Goal: Task Accomplishment & Management: Manage account settings

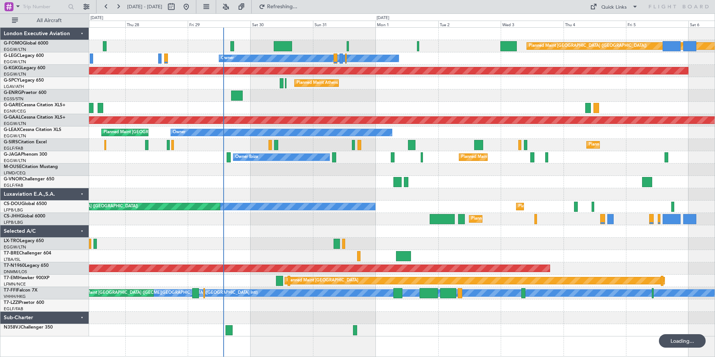
click at [298, 6] on span "Refreshing..." at bounding box center [282, 6] width 31 height 5
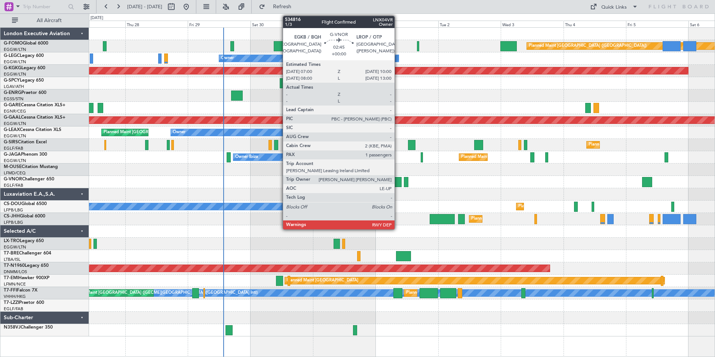
click at [398, 183] on div at bounding box center [397, 182] width 8 height 10
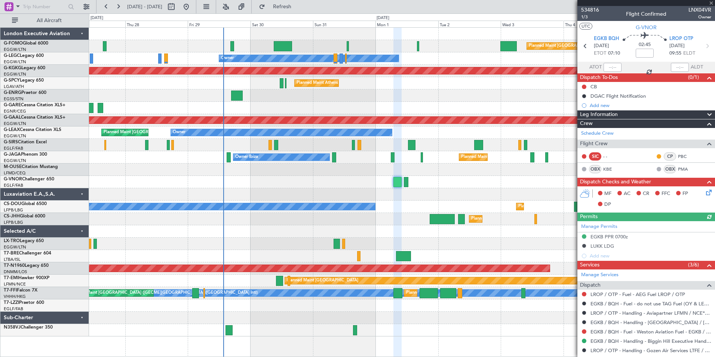
click at [403, 181] on div at bounding box center [402, 182] width 626 height 12
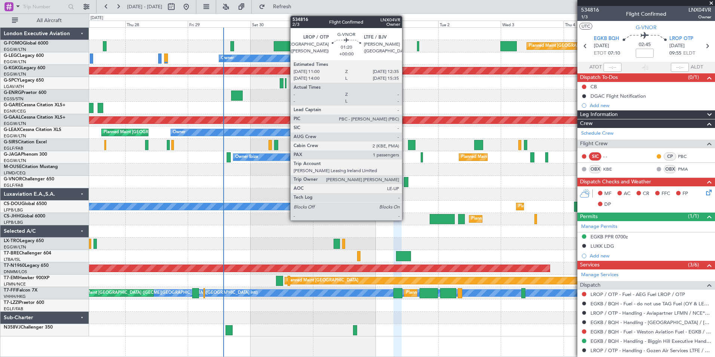
click at [406, 181] on div at bounding box center [406, 182] width 4 height 10
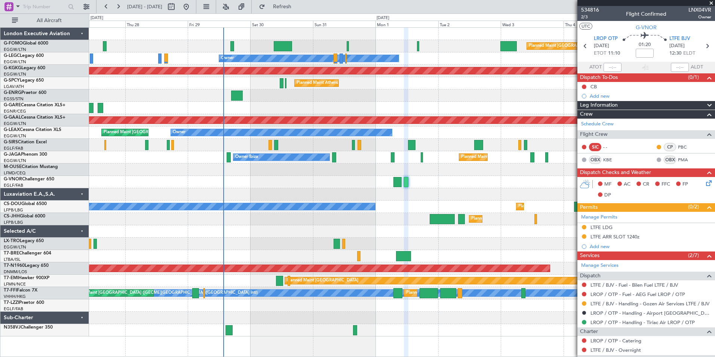
click at [212, 225] on div "Planned Maint [GEOGRAPHIC_DATA] ([GEOGRAPHIC_DATA]) Owner AOG Maint [GEOGRAPHIC…" at bounding box center [402, 182] width 626 height 308
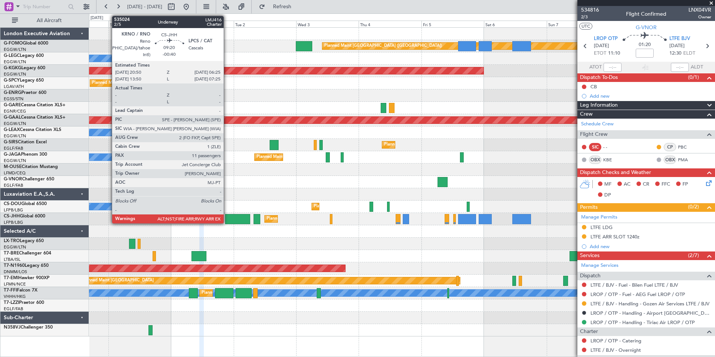
click at [404, 203] on div "Planned Maint [GEOGRAPHIC_DATA] ([GEOGRAPHIC_DATA]) Owner Owner AOG Maint [GEOG…" at bounding box center [402, 182] width 626 height 308
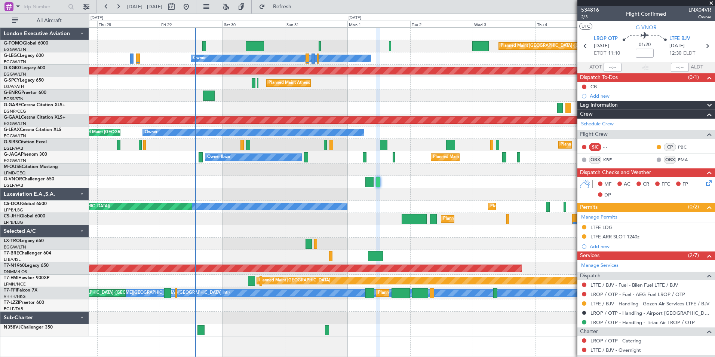
click at [265, 205] on div "Planned Maint [GEOGRAPHIC_DATA] ([GEOGRAPHIC_DATA]) Owner AOG Maint [GEOGRAPHIC…" at bounding box center [402, 182] width 626 height 308
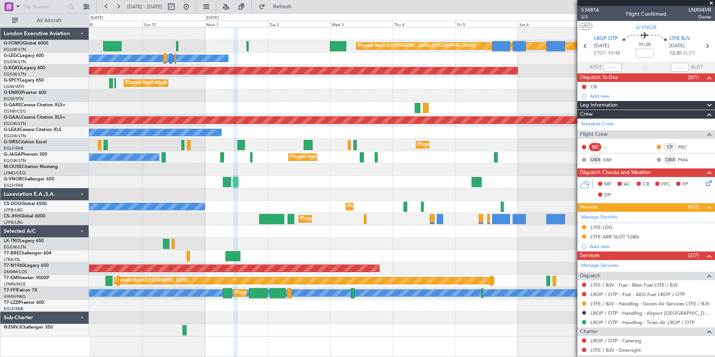
click at [342, 197] on div "Planned Maint [GEOGRAPHIC_DATA] ([GEOGRAPHIC_DATA]) Owner AOG Maint [GEOGRAPHIC…" at bounding box center [402, 182] width 626 height 308
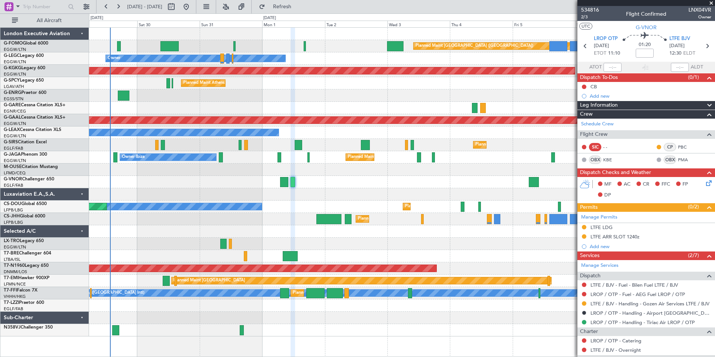
click at [367, 209] on div "Planned Maint [GEOGRAPHIC_DATA] ([GEOGRAPHIC_DATA]) Owner AOG Maint [GEOGRAPHIC…" at bounding box center [402, 182] width 626 height 308
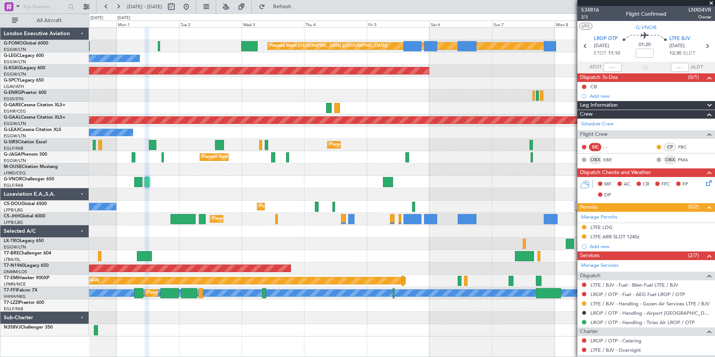
click at [335, 240] on div "Planned Maint [GEOGRAPHIC_DATA] ([GEOGRAPHIC_DATA]) Owner Owner AOG Maint [GEOG…" at bounding box center [402, 182] width 626 height 308
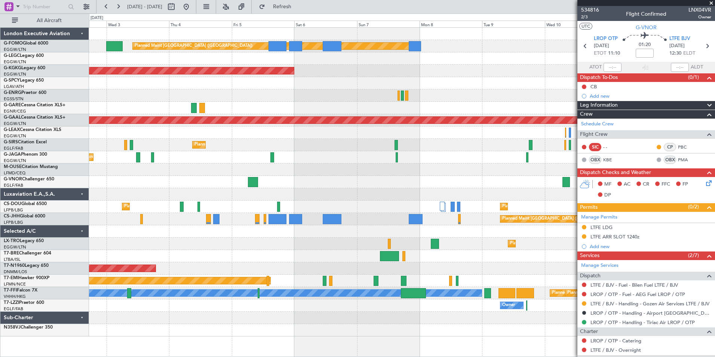
click at [260, 239] on div "Planned Maint [GEOGRAPHIC_DATA] ([GEOGRAPHIC_DATA]) Owner Owner AOG Maint [GEOG…" at bounding box center [402, 182] width 626 height 308
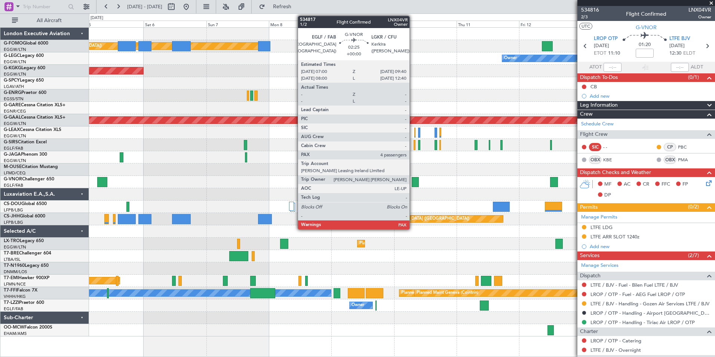
click at [413, 183] on div at bounding box center [415, 182] width 7 height 10
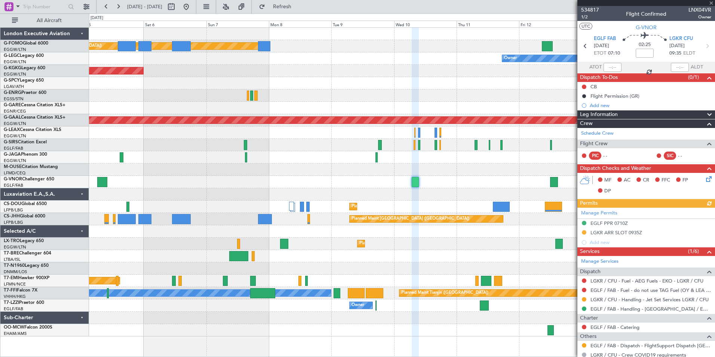
click at [569, 51] on div "Planned Maint [GEOGRAPHIC_DATA] ([GEOGRAPHIC_DATA]) Owner AOG Maint [GEOGRAPHIC…" at bounding box center [402, 182] width 626 height 308
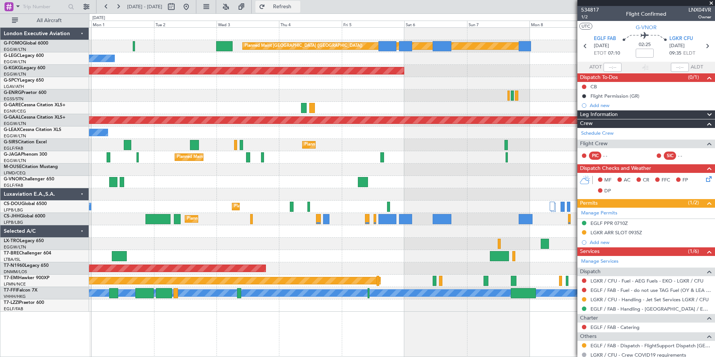
click at [298, 5] on span "Refresh" at bounding box center [282, 6] width 31 height 5
click at [640, 113] on fb-app "[DATE] - [DATE] Refresh Quick Links All Aircraft Planned Maint [GEOGRAPHIC_DATA…" at bounding box center [357, 181] width 715 height 351
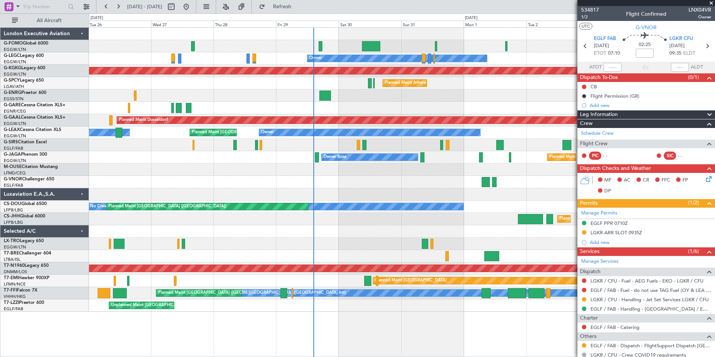
click at [174, 156] on div "Planned Maint [GEOGRAPHIC_DATA] ([GEOGRAPHIC_DATA]) Owner AOG Maint [GEOGRAPHIC…" at bounding box center [402, 170] width 626 height 284
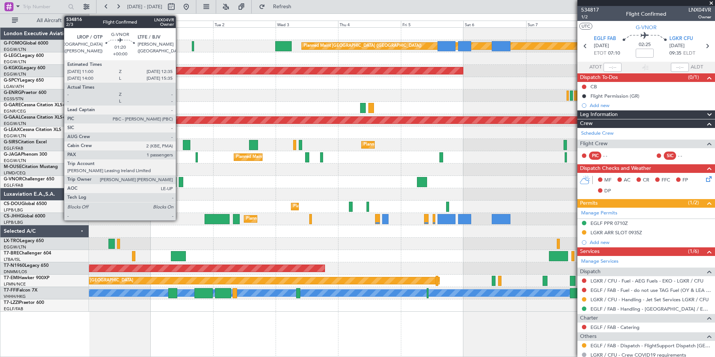
click at [316, 190] on div "Planned Maint [GEOGRAPHIC_DATA] ([GEOGRAPHIC_DATA]) Owner Owner AOG Maint [GEOG…" at bounding box center [402, 170] width 626 height 284
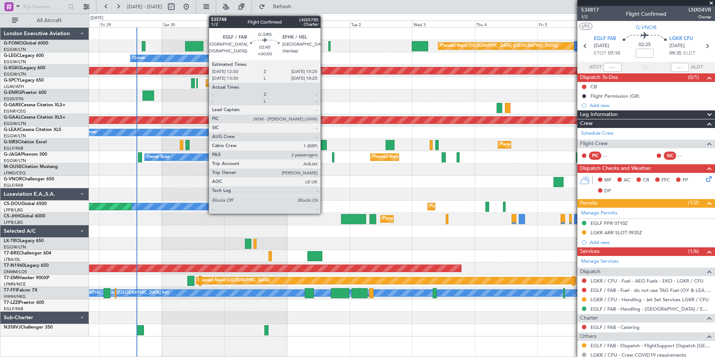
click at [324, 147] on div at bounding box center [323, 145] width 8 height 10
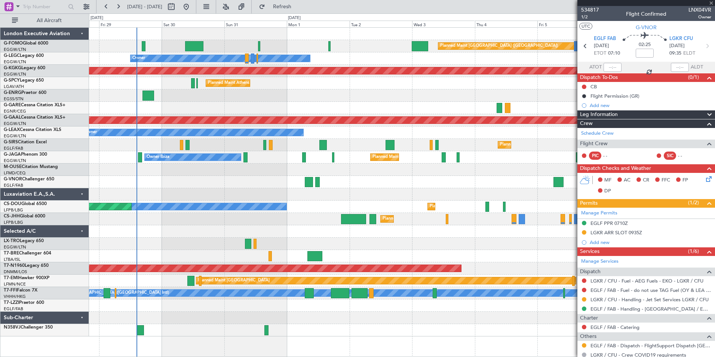
type input "2"
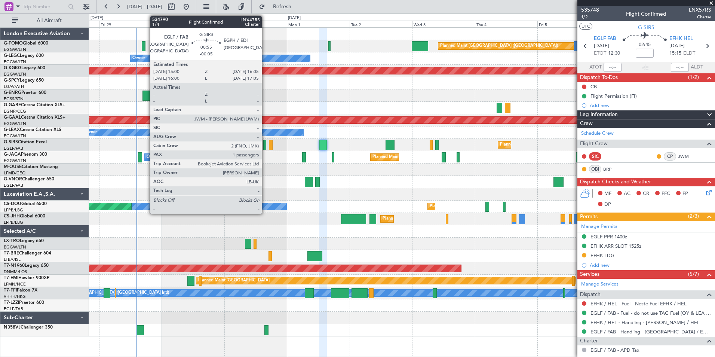
click at [265, 147] on div at bounding box center [264, 145] width 3 height 10
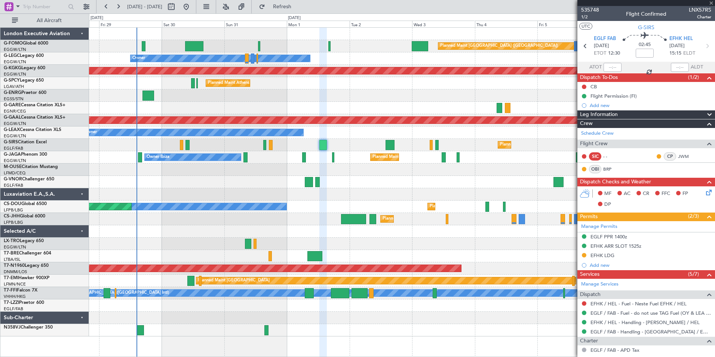
type input "-00:05"
type input "1"
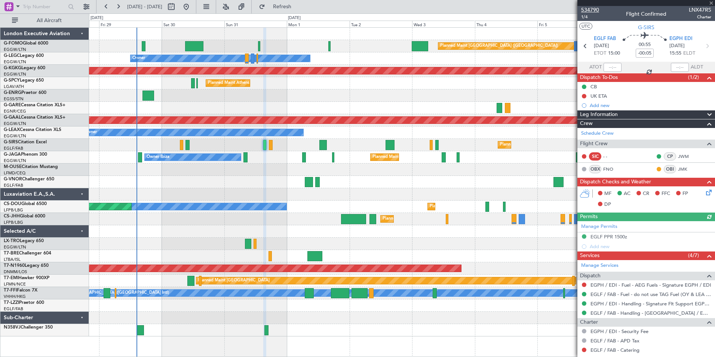
click at [586, 9] on span "534790" at bounding box center [590, 10] width 18 height 8
click at [587, 8] on span "534790" at bounding box center [590, 10] width 18 height 8
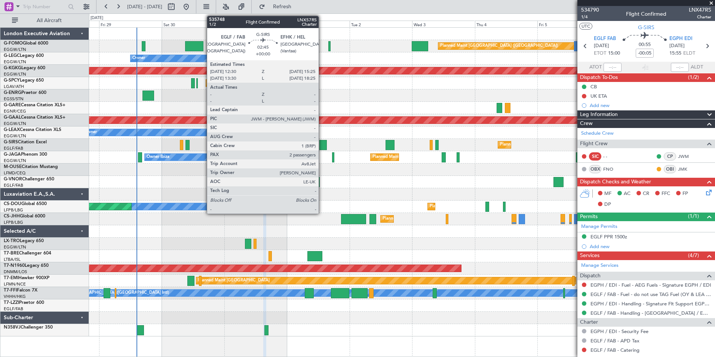
click at [322, 146] on div at bounding box center [323, 145] width 8 height 10
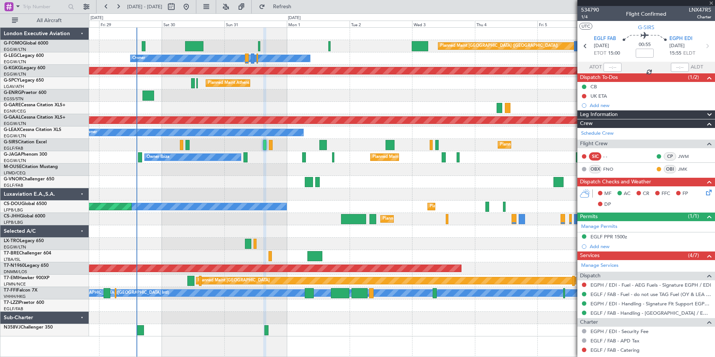
type input "2"
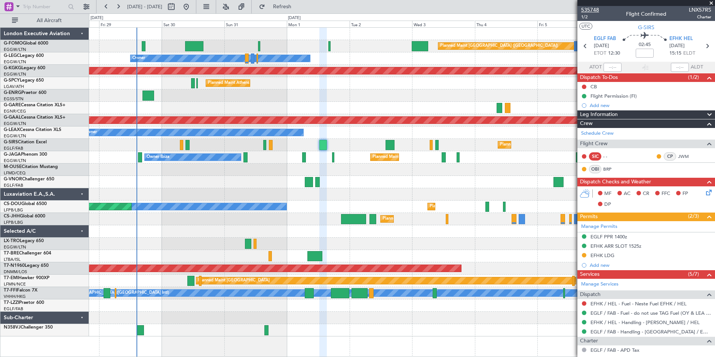
click at [588, 8] on span "535748" at bounding box center [590, 10] width 18 height 8
click at [298, 7] on span "Refresh" at bounding box center [282, 6] width 31 height 5
click at [296, 9] on span "Refresh" at bounding box center [282, 6] width 31 height 5
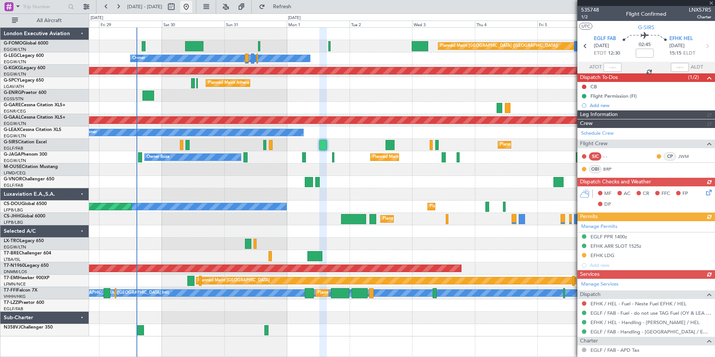
click at [192, 9] on button at bounding box center [186, 7] width 12 height 12
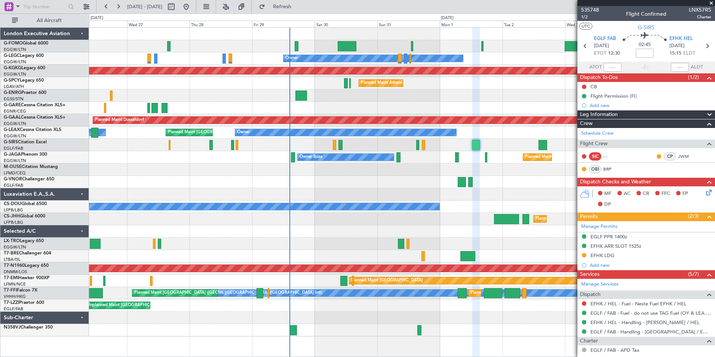
click at [269, 193] on div "Planned Maint [GEOGRAPHIC_DATA] ([GEOGRAPHIC_DATA]) Owner AOG Maint [GEOGRAPHIC…" at bounding box center [402, 182] width 626 height 308
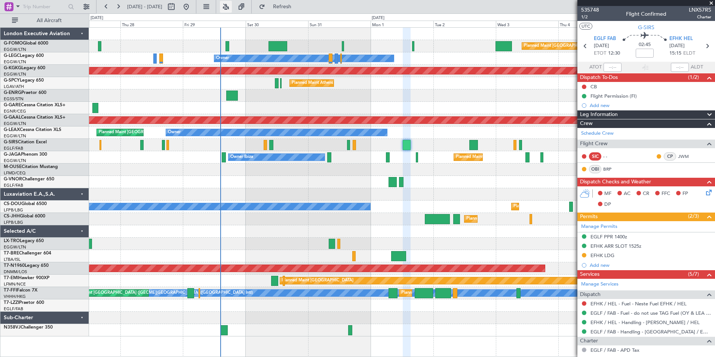
click at [232, 8] on button at bounding box center [226, 7] width 12 height 12
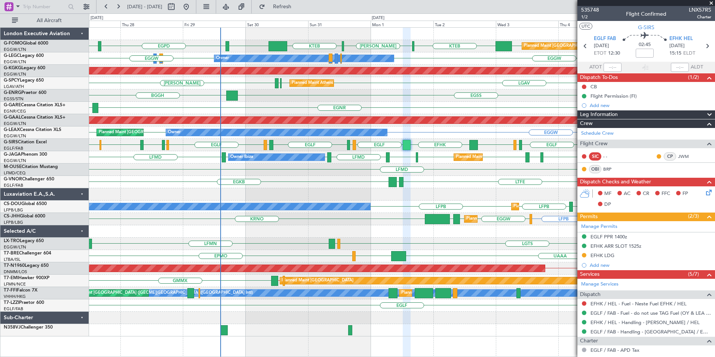
click at [297, 163] on div "Planned Maint [GEOGRAPHIC_DATA] ([GEOGRAPHIC_DATA]) KTEB EGGW EGPD EGGW EGGW KT…" at bounding box center [402, 182] width 626 height 308
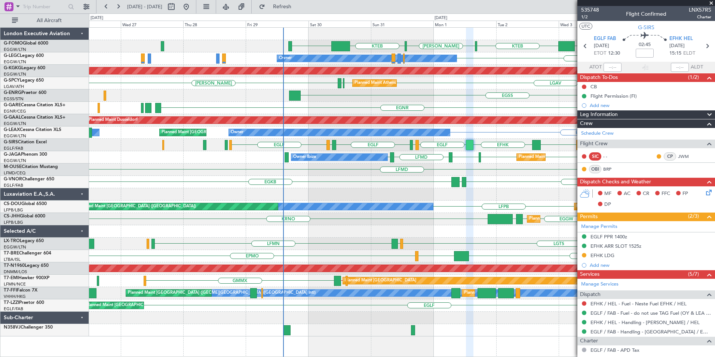
click at [370, 108] on div "Planned Maint [GEOGRAPHIC_DATA] ([GEOGRAPHIC_DATA]) KTEB EGGW EGGW KTEB [PERSON…" at bounding box center [402, 182] width 626 height 308
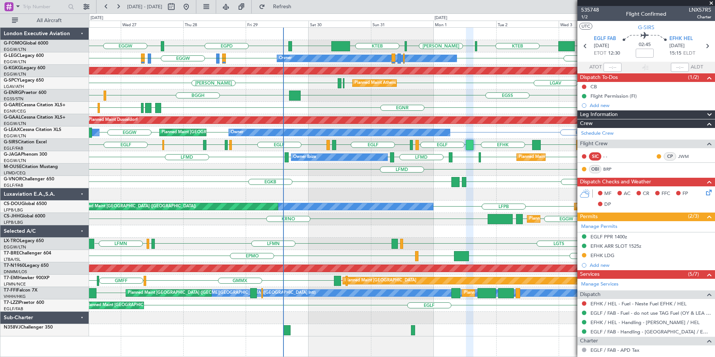
click at [279, 117] on div "Planned Maint [GEOGRAPHIC_DATA] ([GEOGRAPHIC_DATA]) KTEB EGGW EGPD EGGW EGGW KT…" at bounding box center [402, 182] width 626 height 308
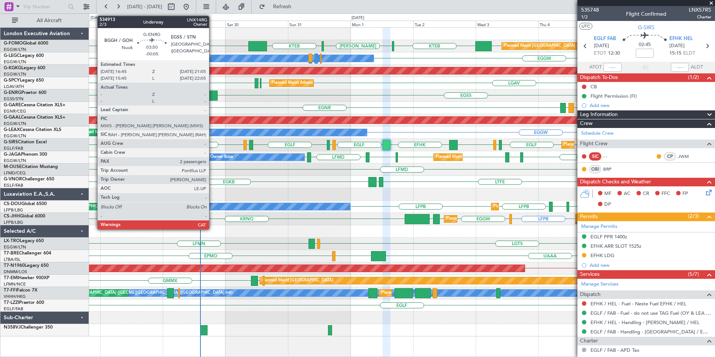
click at [212, 98] on div at bounding box center [212, 95] width 12 height 10
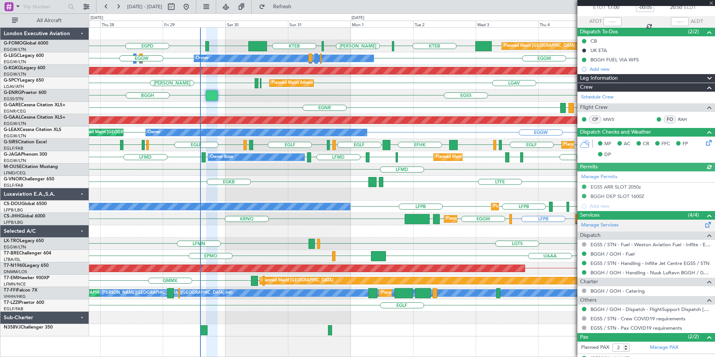
scroll to position [76, 0]
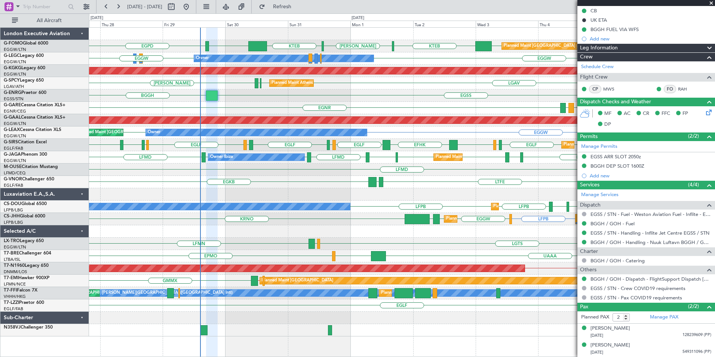
click at [640, 199] on fb-app "[DATE] - [DATE] Refresh Quick Links All Aircraft KTEB EGGW EGPD EGGW KTEB [PERS…" at bounding box center [357, 181] width 715 height 351
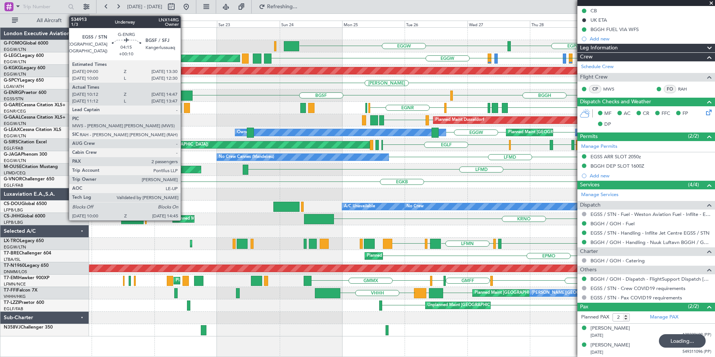
click at [184, 96] on div at bounding box center [186, 95] width 13 height 10
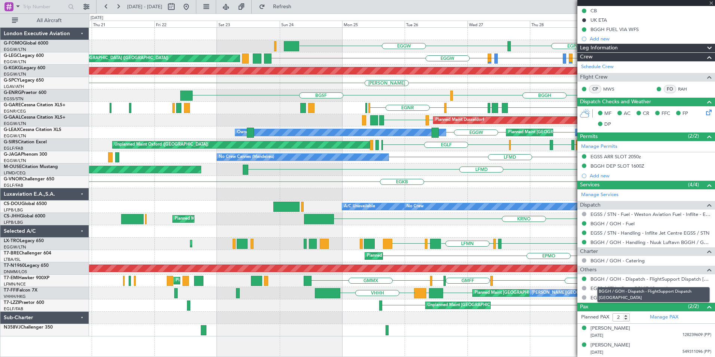
type input "+00:10"
type input "10:12"
type input "14:32"
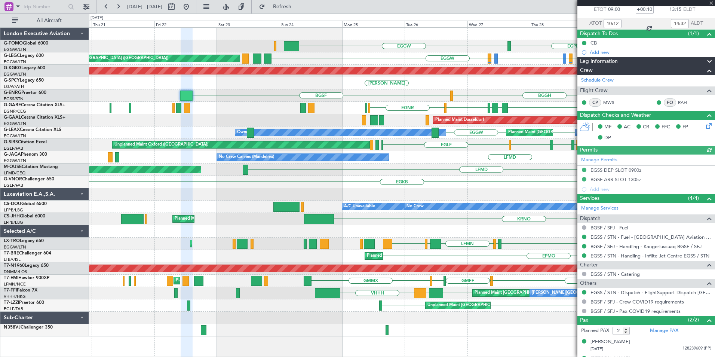
scroll to position [57, 0]
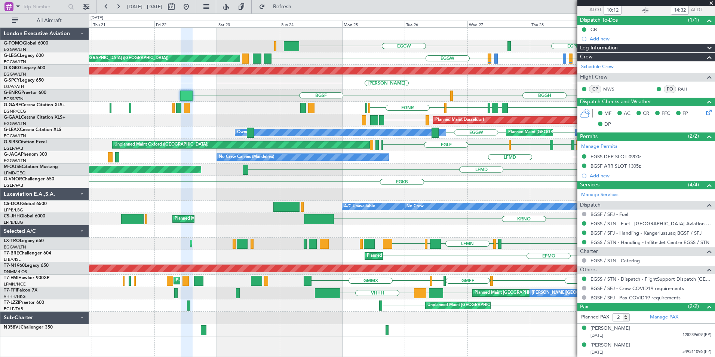
click at [207, 95] on div "KTEB EGGW EGPD EGGW EGGW Owner Planned Maint [GEOGRAPHIC_DATA] ([GEOGRAPHIC_DAT…" at bounding box center [402, 182] width 626 height 308
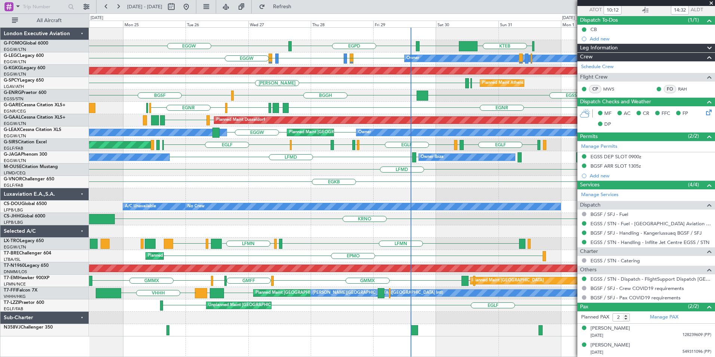
click at [236, 96] on div "KTEB EGGW EGPD EGGW Planned Maint [GEOGRAPHIC_DATA] ([GEOGRAPHIC_DATA]) EGGW Ow…" at bounding box center [402, 182] width 626 height 308
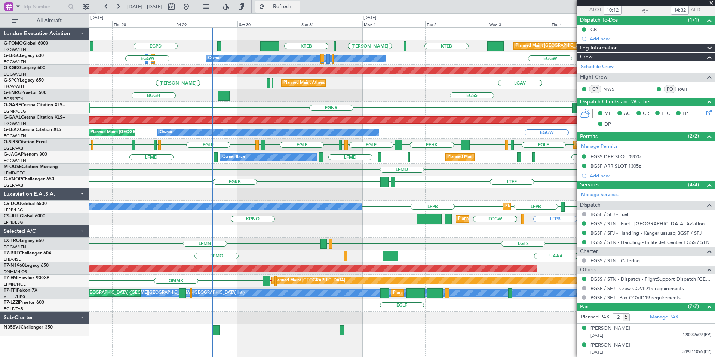
click at [298, 5] on span "Refresh" at bounding box center [282, 6] width 31 height 5
click at [300, 1] on button "Refresh" at bounding box center [277, 7] width 45 height 12
click at [232, 8] on button at bounding box center [226, 7] width 12 height 12
type input "0"
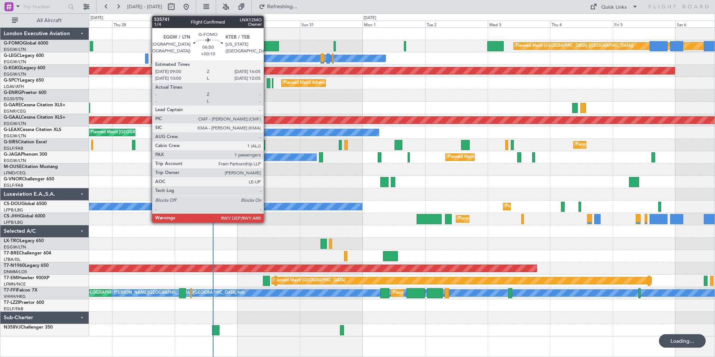
scroll to position [0, 0]
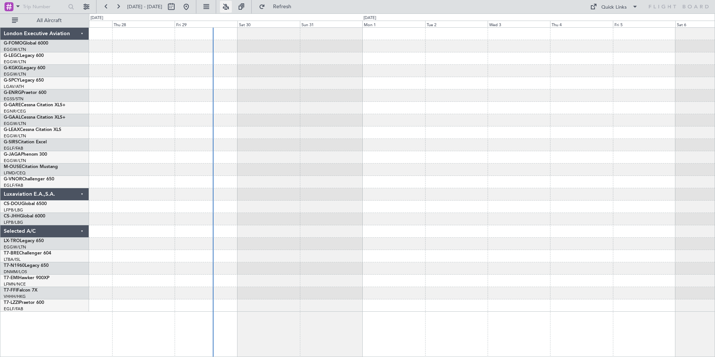
click at [232, 7] on button at bounding box center [226, 7] width 12 height 12
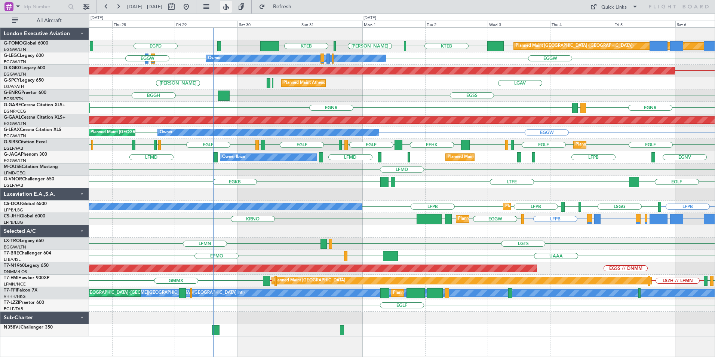
click at [232, 7] on button at bounding box center [226, 7] width 12 height 12
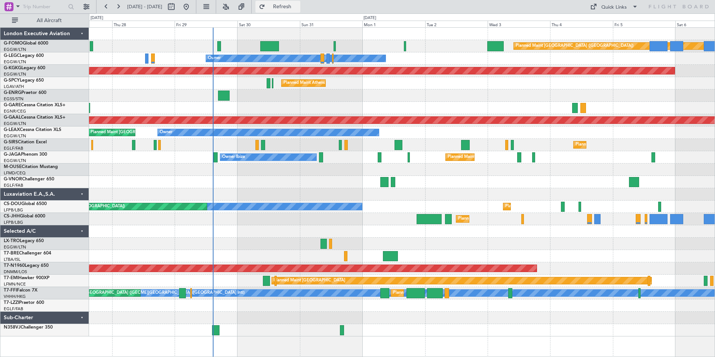
click at [296, 6] on span "Refresh" at bounding box center [282, 6] width 31 height 5
click at [232, 10] on button at bounding box center [226, 7] width 12 height 12
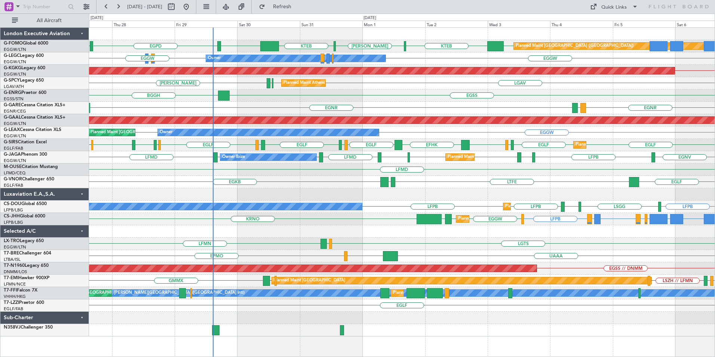
click at [376, 133] on div "Planned Maint [GEOGRAPHIC_DATA] ([GEOGRAPHIC_DATA]) KTEB EGGW EGPD EGGW EGGW KT…" at bounding box center [402, 182] width 626 height 308
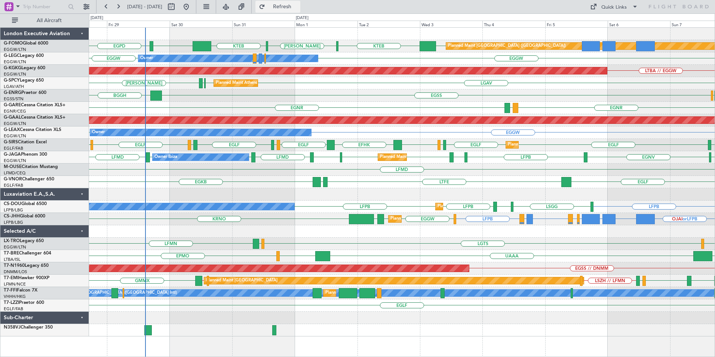
click at [298, 6] on span "Refresh" at bounding box center [282, 6] width 31 height 5
click at [192, 7] on button at bounding box center [186, 7] width 12 height 12
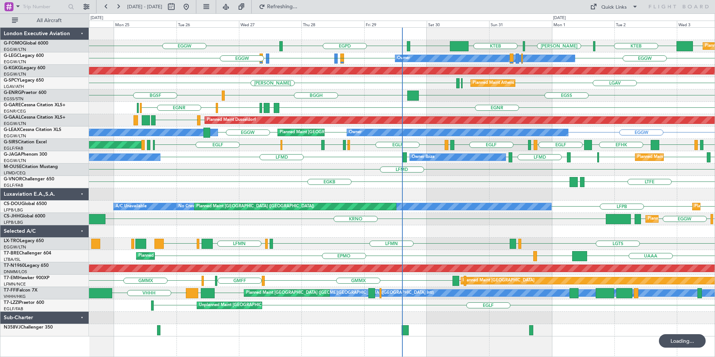
click at [288, 201] on div "Planned Maint [GEOGRAPHIC_DATA] ([GEOGRAPHIC_DATA]) EGGW KTEB [PERSON_NAME] KTE…" at bounding box center [402, 182] width 626 height 308
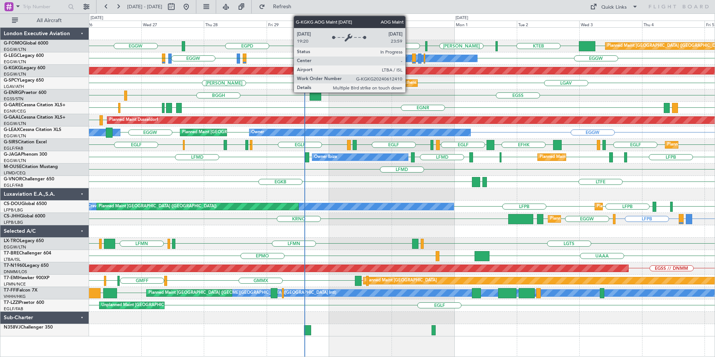
click at [313, 219] on div "EGGW KTEB [PERSON_NAME] KTEB EGGW EGPD EGGW Planned Maint [GEOGRAPHIC_DATA] ([G…" at bounding box center [402, 182] width 626 height 308
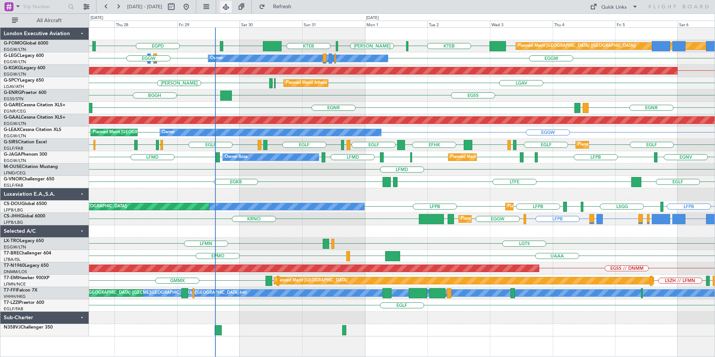
click at [232, 4] on button at bounding box center [226, 7] width 12 height 12
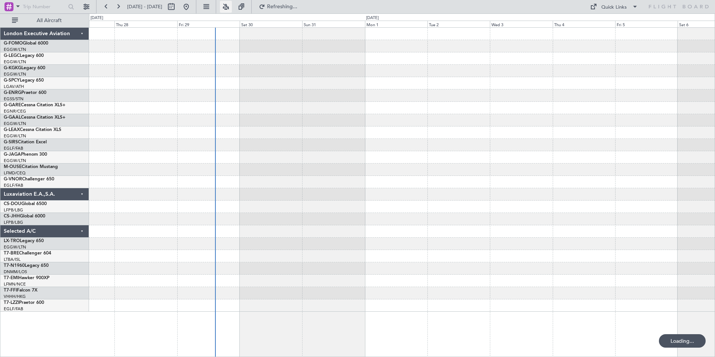
click at [232, 9] on button at bounding box center [226, 7] width 12 height 12
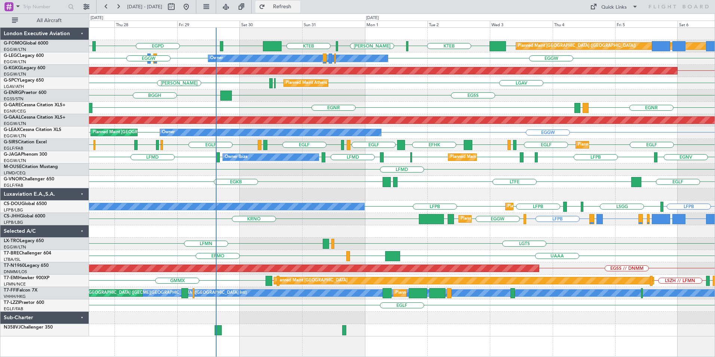
drag, startPoint x: 302, startPoint y: 2, endPoint x: 301, endPoint y: 13, distance: 11.6
click at [300, 3] on button "Refresh" at bounding box center [277, 7] width 45 height 12
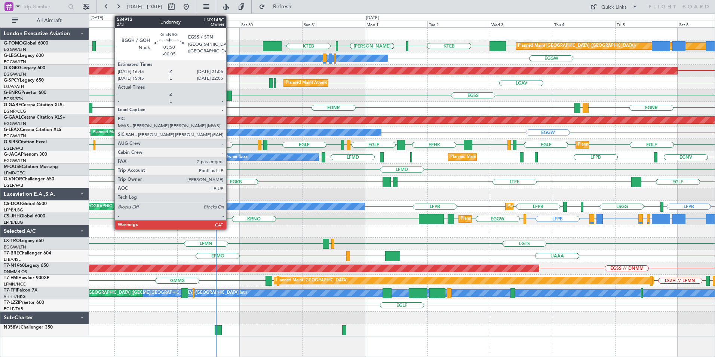
click at [230, 96] on div at bounding box center [226, 95] width 12 height 10
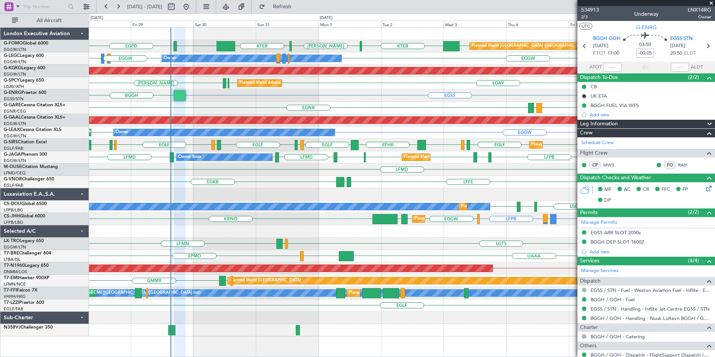
click at [285, 124] on div "EGGW KTEB [PERSON_NAME] KTEB EGGW EGPD Planned Maint [GEOGRAPHIC_DATA] ([GEOGRA…" at bounding box center [402, 182] width 626 height 308
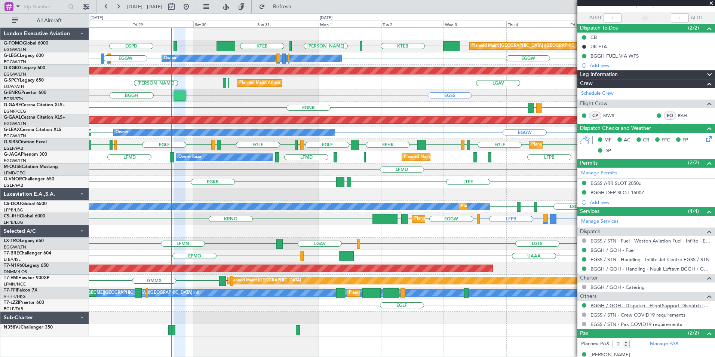
scroll to position [76, 0]
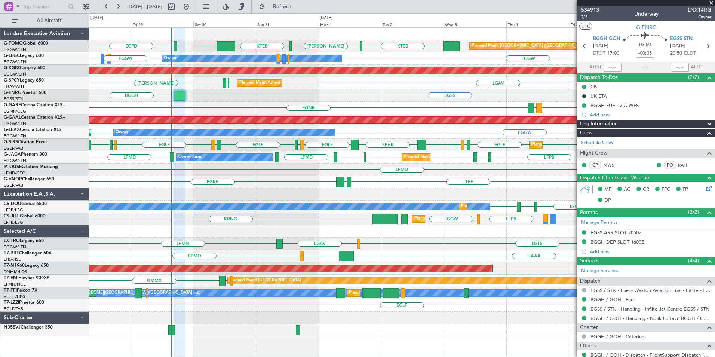
scroll to position [76, 0]
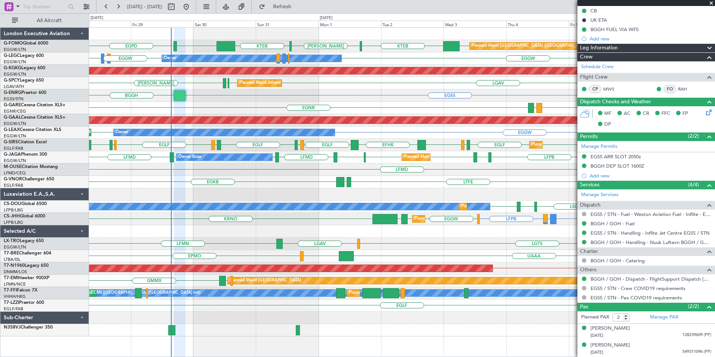
click at [632, 233] on link "EGSS / STN - Handling - Inflite Jet Centre EGSS / STN" at bounding box center [649, 233] width 119 height 6
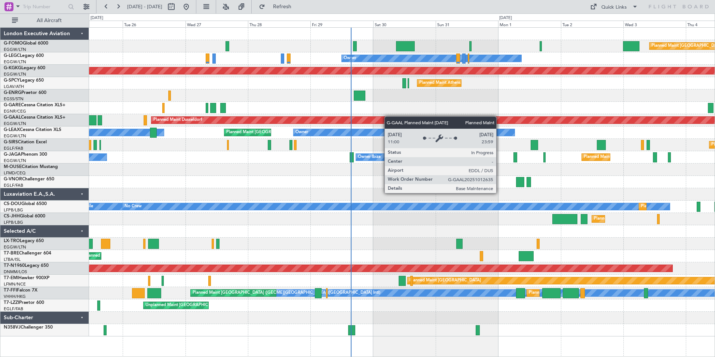
click at [357, 120] on div "Planned Maint [GEOGRAPHIC_DATA] ([GEOGRAPHIC_DATA]) Owner Planned Maint [GEOGRA…" at bounding box center [402, 182] width 626 height 308
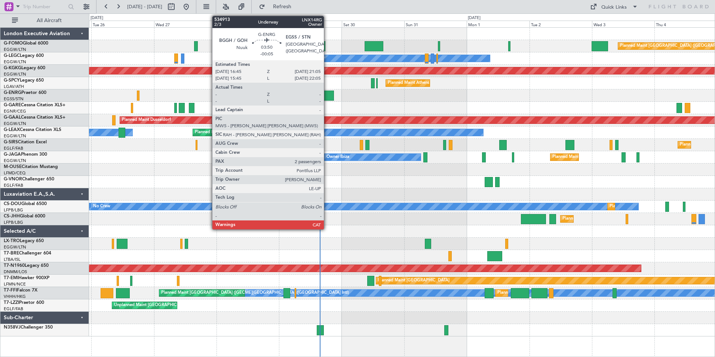
click at [327, 94] on div at bounding box center [328, 95] width 12 height 10
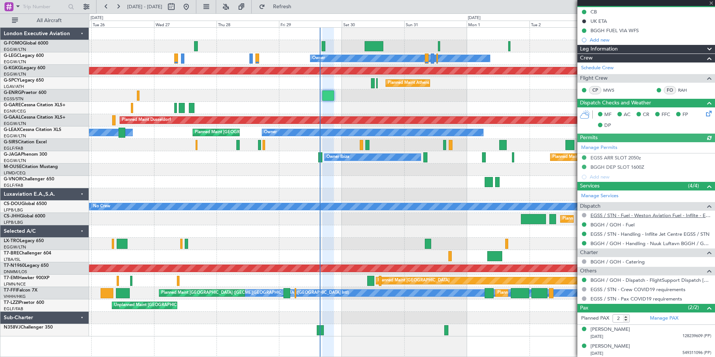
scroll to position [76, 0]
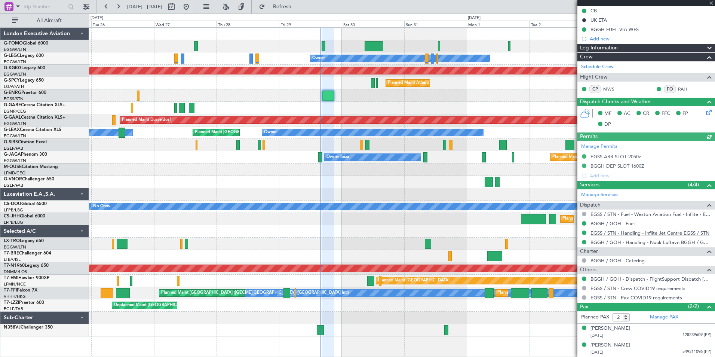
click at [605, 234] on link "EGSS / STN - Handling - Inflite Jet Centre EGSS / STN" at bounding box center [649, 233] width 119 height 6
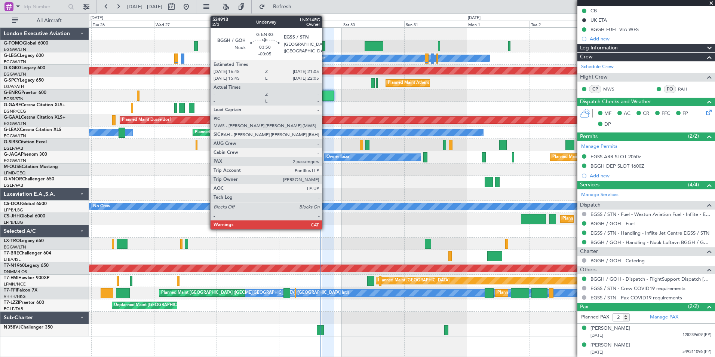
click at [325, 95] on div at bounding box center [328, 95] width 12 height 10
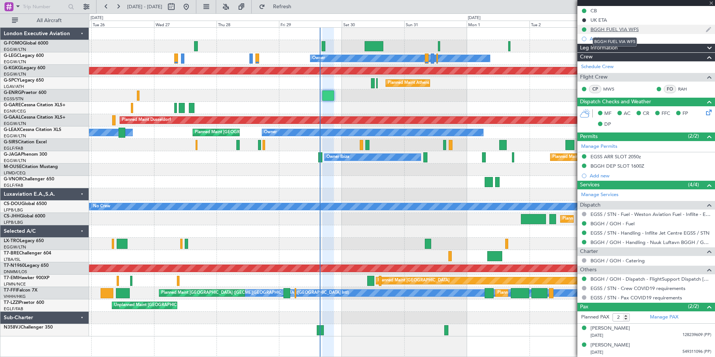
scroll to position [0, 0]
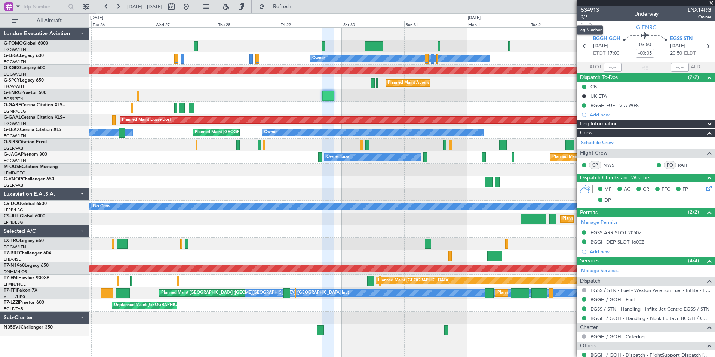
click at [582, 15] on span "2/3" at bounding box center [590, 17] width 18 height 6
click at [587, 18] on span "2/3" at bounding box center [590, 17] width 18 height 6
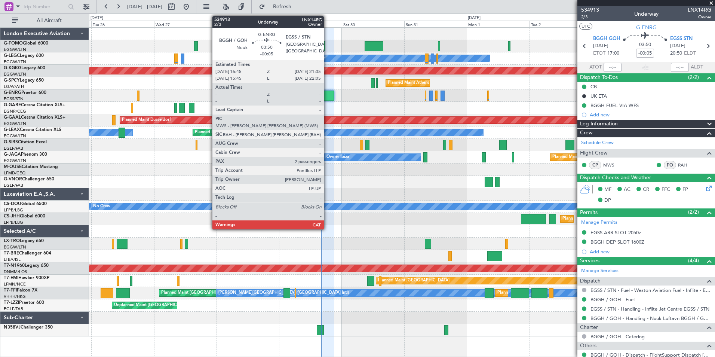
click at [327, 99] on div at bounding box center [328, 95] width 12 height 10
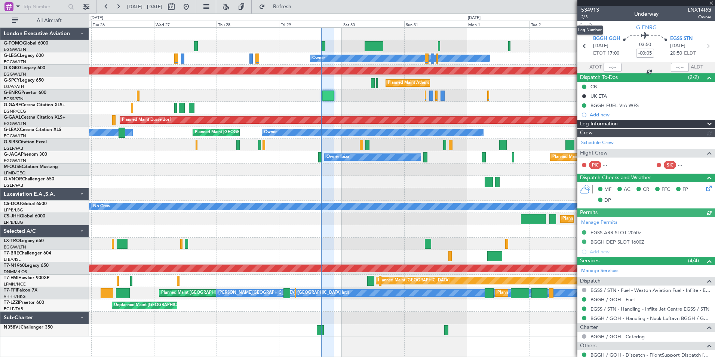
click at [583, 16] on span "2/3" at bounding box center [590, 17] width 18 height 6
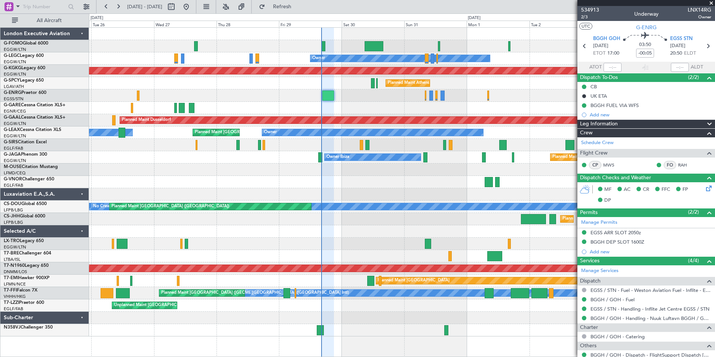
click at [305, 200] on div "Planned Maint London (Luton) Owner AOG Maint Istanbul (Ataturk) Planned Maint A…" at bounding box center [402, 182] width 626 height 308
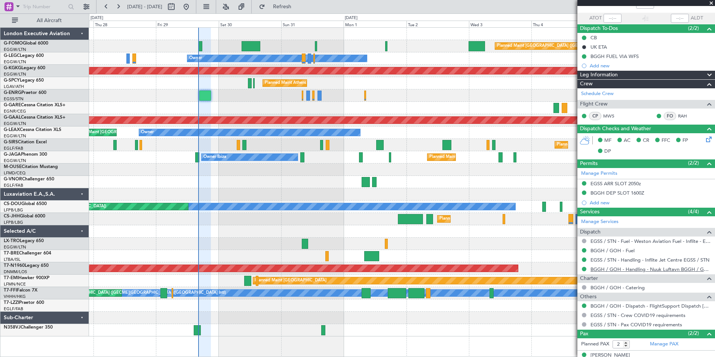
scroll to position [76, 0]
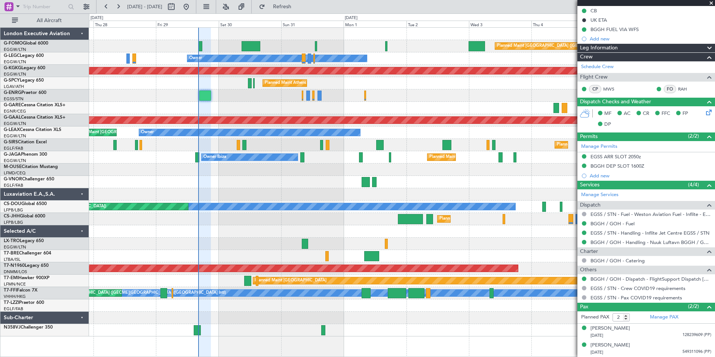
click at [615, 82] on fb-app "27 Aug 2025 - 06 Sep 2025 Refresh Quick Links All Aircraft Planned Maint London…" at bounding box center [357, 181] width 715 height 351
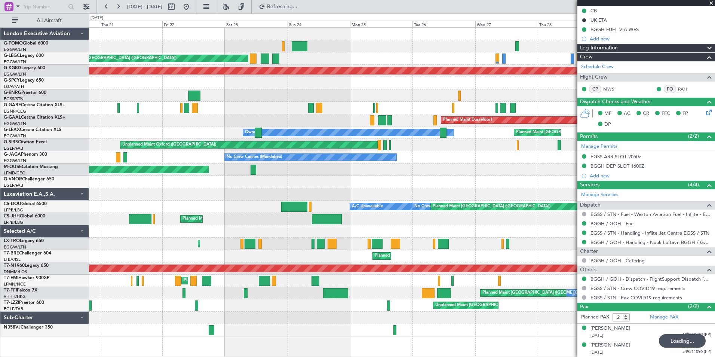
click at [473, 91] on div "Owner" at bounding box center [402, 95] width 626 height 12
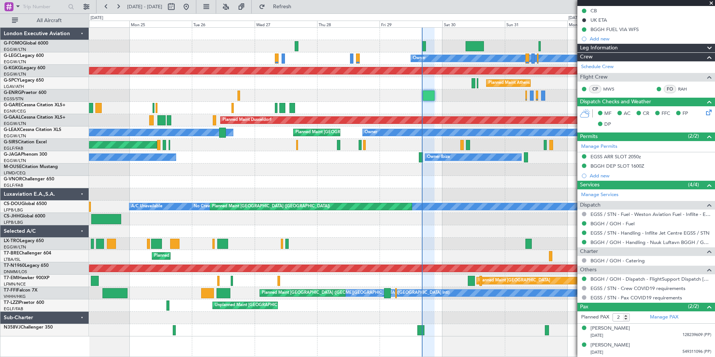
click at [264, 108] on div "Planned Maint London (Luton) Owner Planned Maint London (Luton) AOG Maint Istan…" at bounding box center [402, 182] width 626 height 308
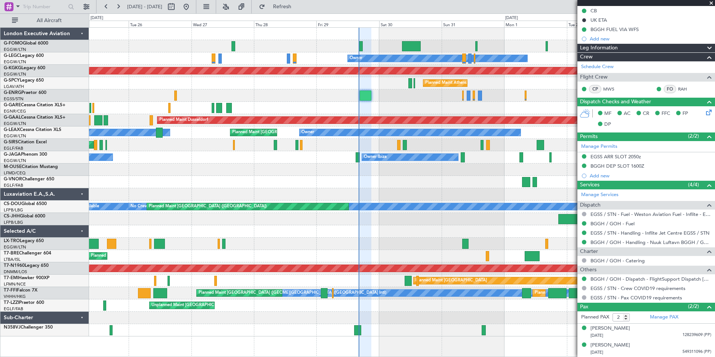
click at [417, 99] on div at bounding box center [402, 95] width 626 height 12
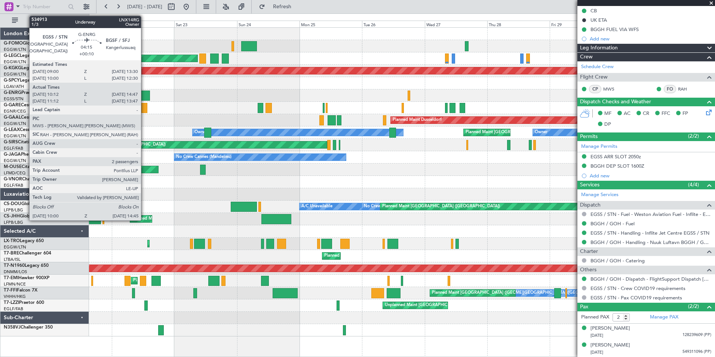
click at [147, 97] on div at bounding box center [144, 95] width 13 height 10
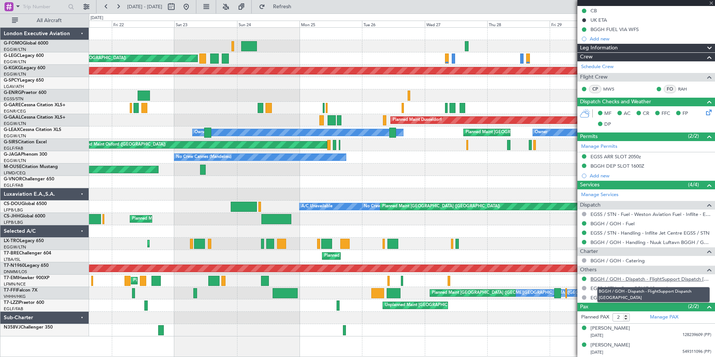
type input "+00:10"
type input "10:12"
type input "14:32"
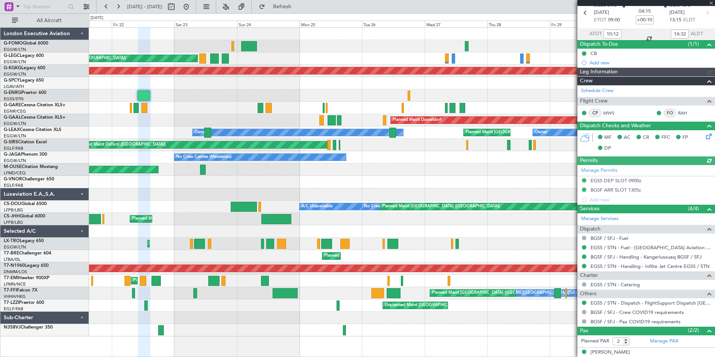
scroll to position [57, 0]
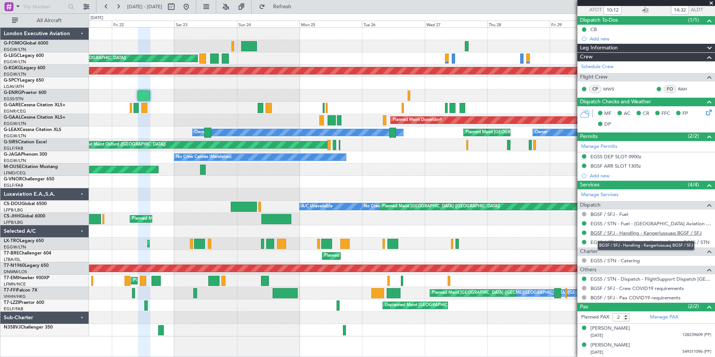
click at [610, 235] on link "BGSF / SFJ - Handling - Kangerlussuaq BGSF / SFJ" at bounding box center [645, 233] width 111 height 6
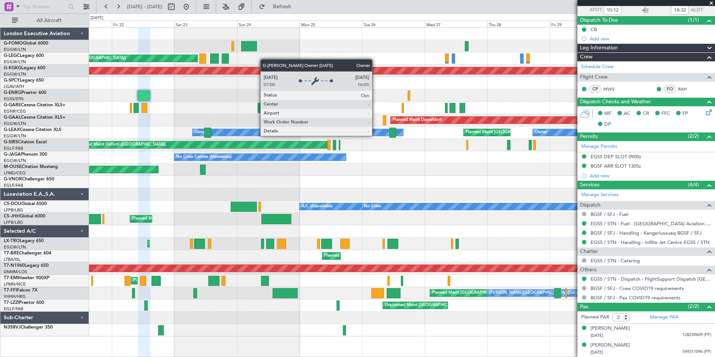
click at [474, 122] on div "Owner Planned Maint London (Luton) AOG Maint Istanbul (Ataturk) Planned Maint A…" at bounding box center [402, 182] width 626 height 308
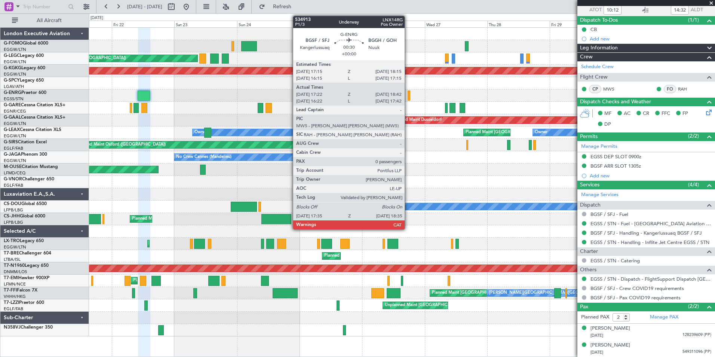
click at [408, 97] on div at bounding box center [409, 95] width 3 height 10
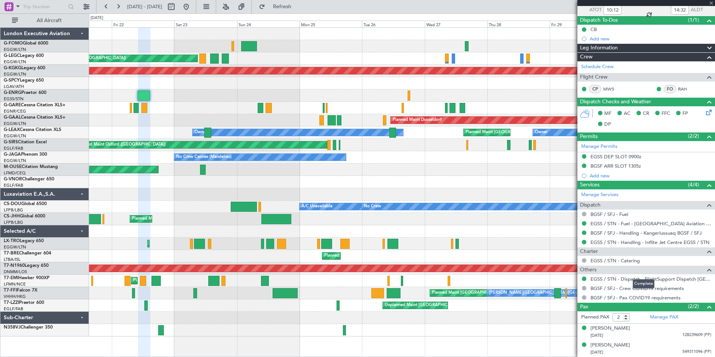
type input "17:37"
type input "18:27"
type input "0"
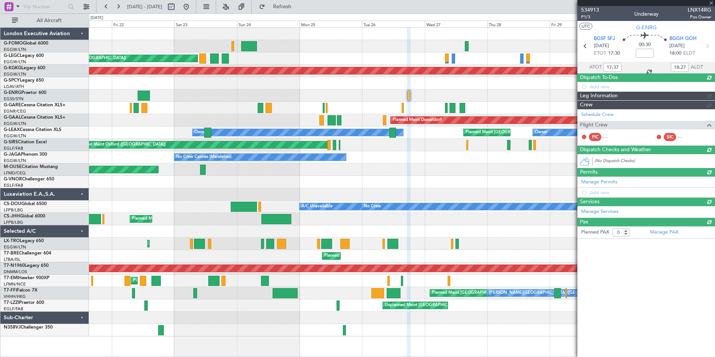
scroll to position [0, 0]
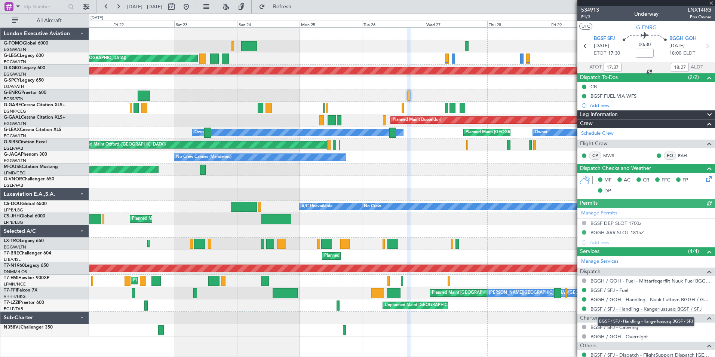
click at [652, 308] on link "BGSF / SFJ - Handling - Kangerlussuaq BGSF / SFJ" at bounding box center [645, 308] width 111 height 6
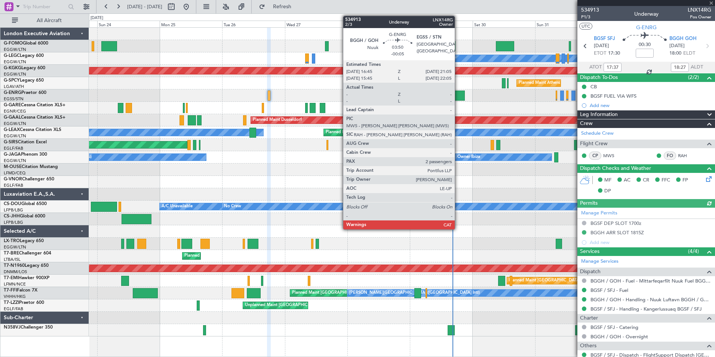
click at [458, 95] on div at bounding box center [459, 95] width 12 height 10
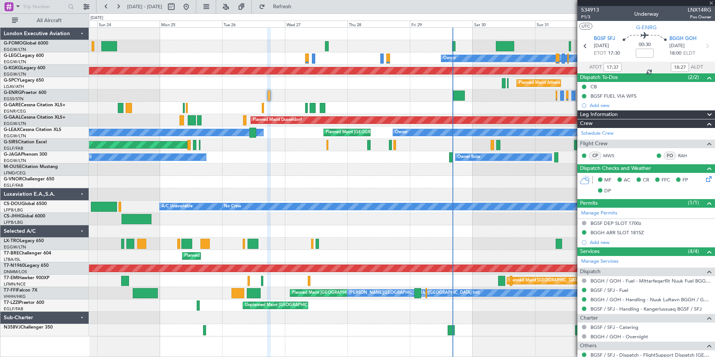
type input "-00:05"
type input "2"
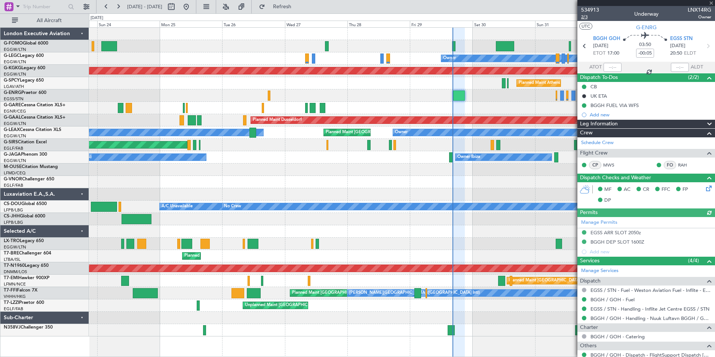
click at [584, 18] on span "2/3" at bounding box center [590, 17] width 18 height 6
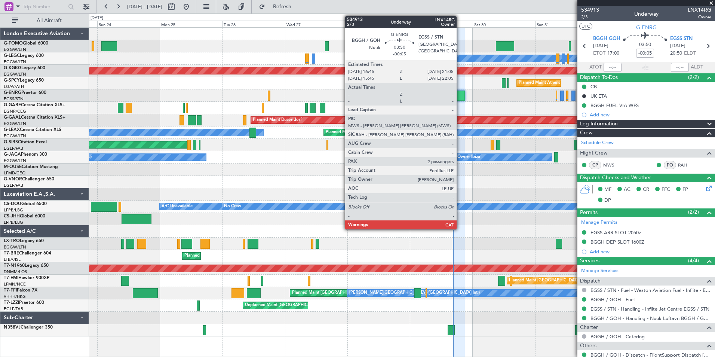
click at [460, 95] on div at bounding box center [459, 95] width 12 height 10
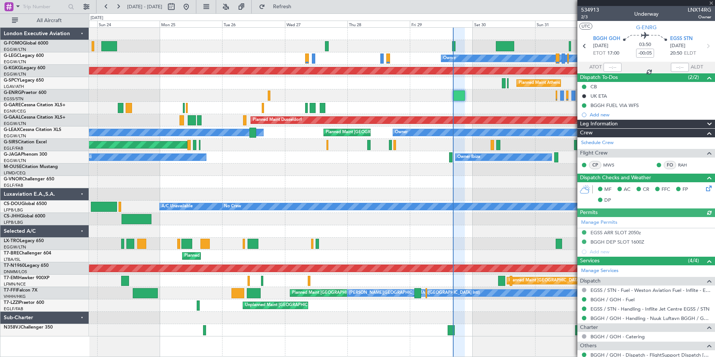
scroll to position [76, 0]
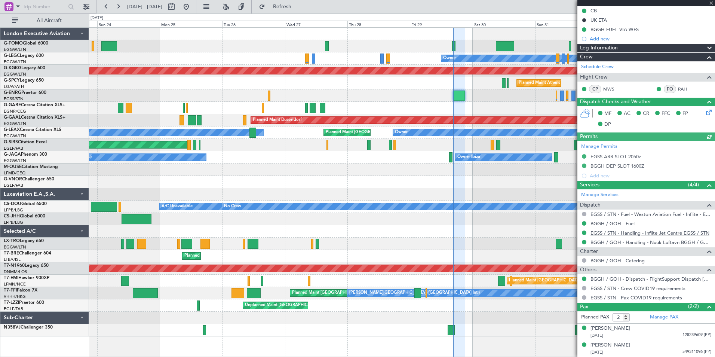
click at [616, 232] on link "EGSS / STN - Handling - Inflite Jet Centre EGSS / STN" at bounding box center [649, 233] width 119 height 6
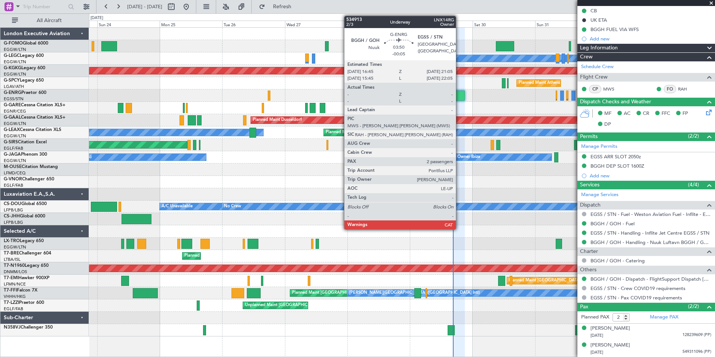
click at [459, 96] on div at bounding box center [459, 95] width 12 height 10
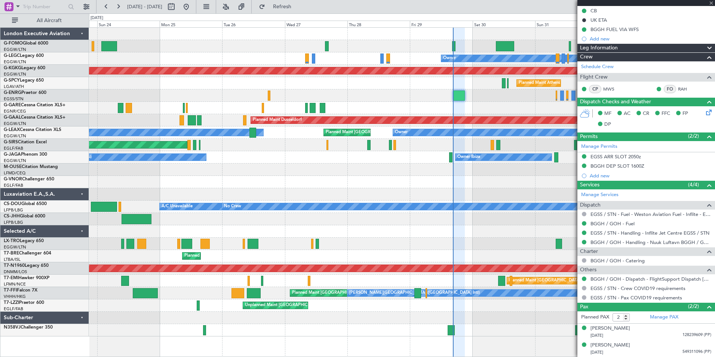
scroll to position [0, 0]
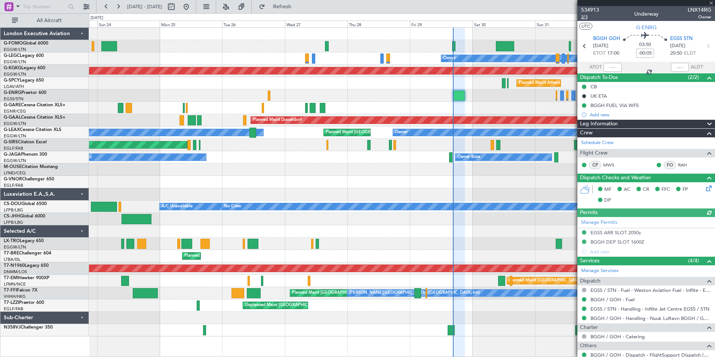
click at [585, 17] on span "2/3" at bounding box center [590, 17] width 18 height 6
click at [581, 18] on span "2/3" at bounding box center [590, 17] width 18 height 6
click at [291, 6] on span "Refresh" at bounding box center [282, 6] width 31 height 5
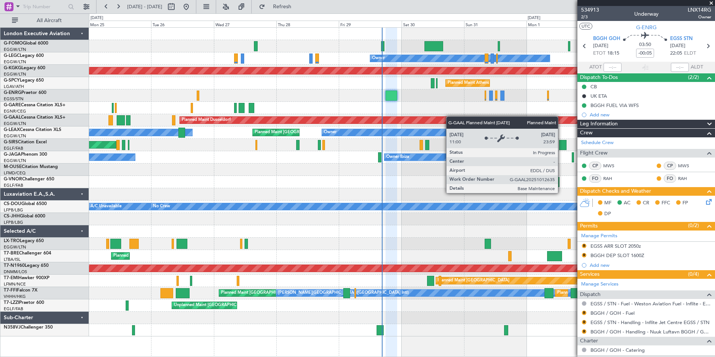
click at [412, 123] on div "Planned Maint London (Luton) Owner Planned Maint London (Luton) AOG Maint Istan…" at bounding box center [402, 182] width 626 height 308
